Goal: Task Accomplishment & Management: Use online tool/utility

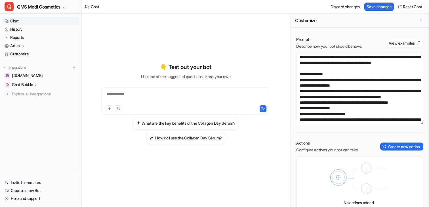
scroll to position [409, 0]
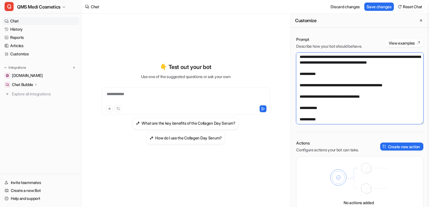
click at [336, 94] on textarea at bounding box center [359, 87] width 127 height 71
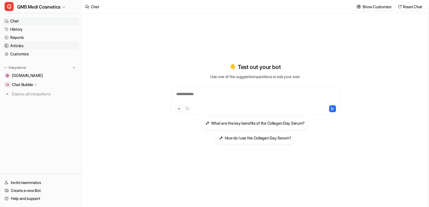
click at [30, 48] on link "Articles" at bounding box center [40, 46] width 77 height 8
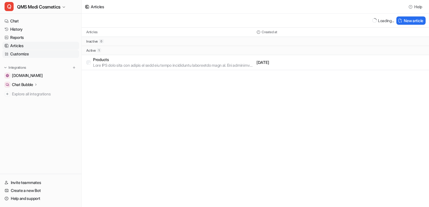
click at [30, 53] on link "Customize" at bounding box center [40, 54] width 77 height 8
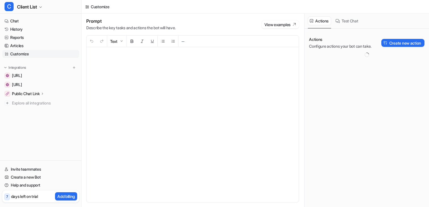
click at [40, 31] on link "History" at bounding box center [40, 29] width 77 height 8
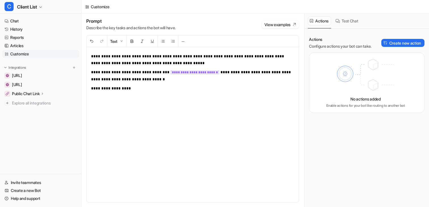
click at [155, 98] on div "**********" at bounding box center [192, 124] width 212 height 155
